Goal: Transaction & Acquisition: Subscribe to service/newsletter

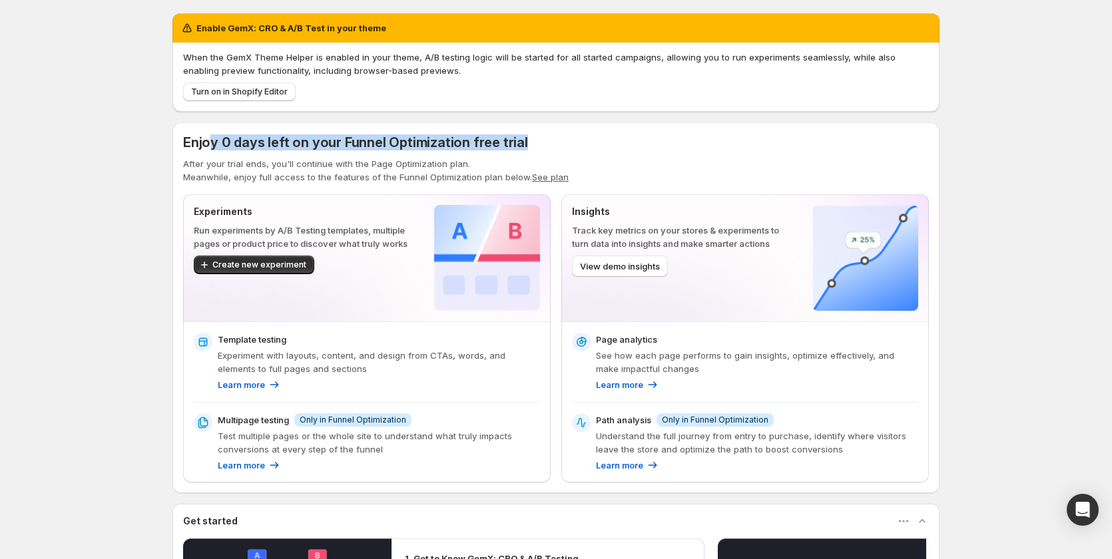
drag, startPoint x: 214, startPoint y: 140, endPoint x: 573, endPoint y: 146, distance: 358.9
click at [573, 146] on div "Enjoy 0 days left on your Funnel Optimization free trial" at bounding box center [556, 142] width 746 height 19
click at [638, 127] on div "Enjoy 0 days left on your Funnel Optimization free trial After your trial ends,…" at bounding box center [555, 308] width 767 height 371
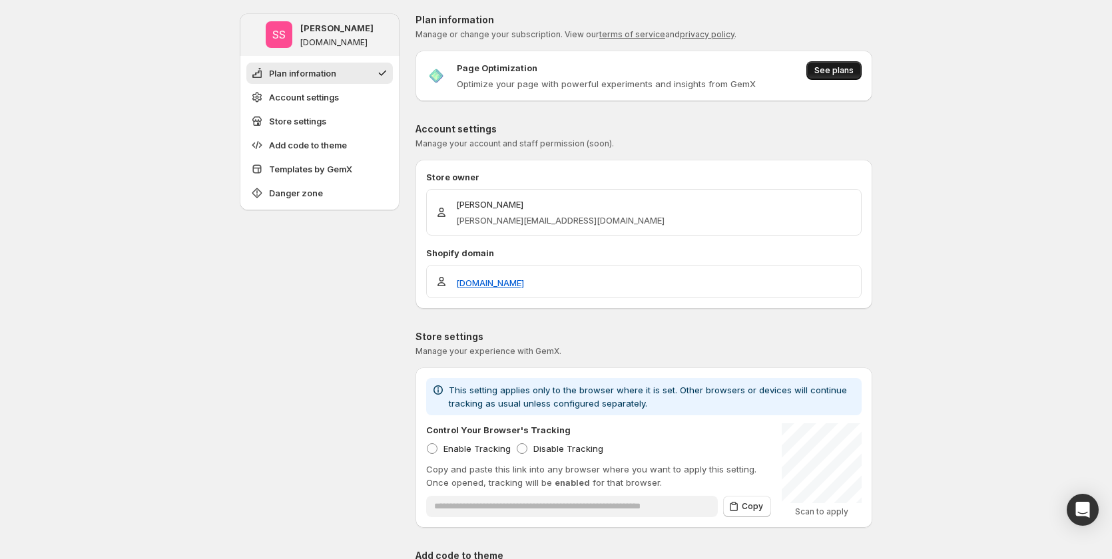
click at [823, 72] on span "See plans" at bounding box center [833, 70] width 39 height 11
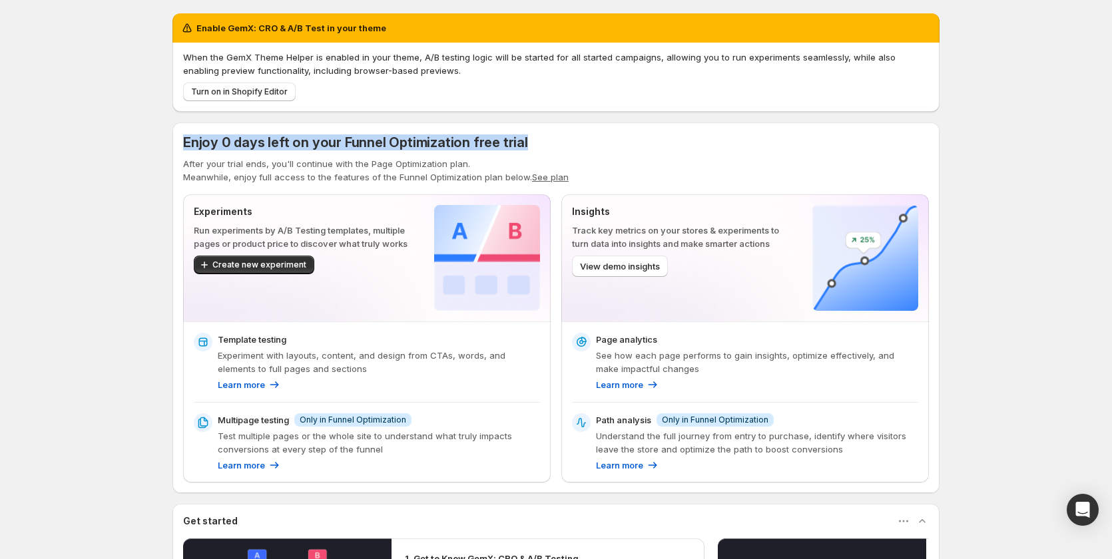
drag, startPoint x: 200, startPoint y: 143, endPoint x: 565, endPoint y: 152, distance: 365.0
click at [565, 152] on div "Enjoy 0 days left on your Funnel Optimization free trial After your trial ends,…" at bounding box center [555, 308] width 767 height 371
click at [621, 156] on div "Enjoy 0 days left on your Funnel Optimization free trial After your trial ends,…" at bounding box center [556, 158] width 746 height 51
